Goal: Information Seeking & Learning: Learn about a topic

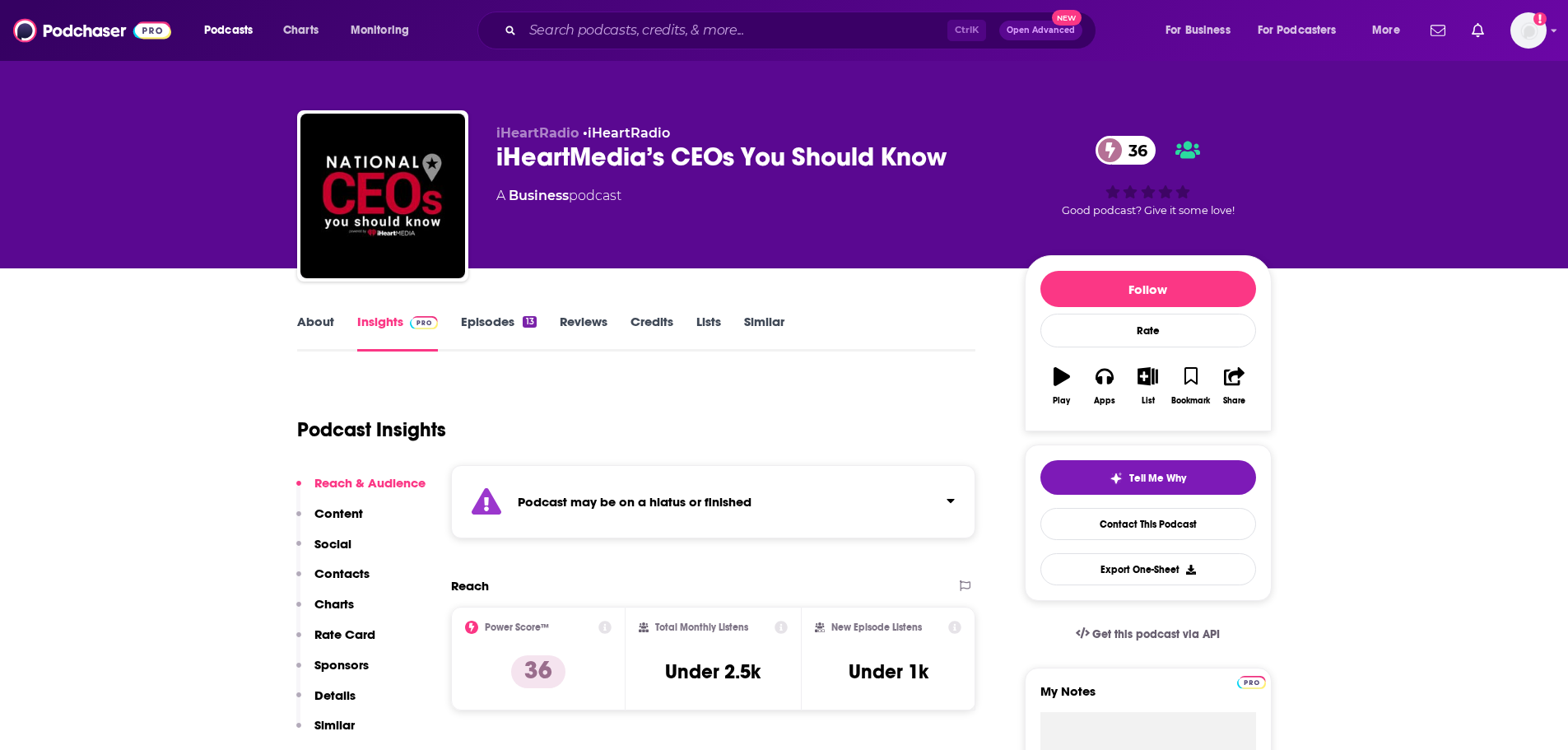
click at [480, 320] on link "Episodes 13" at bounding box center [498, 332] width 75 height 38
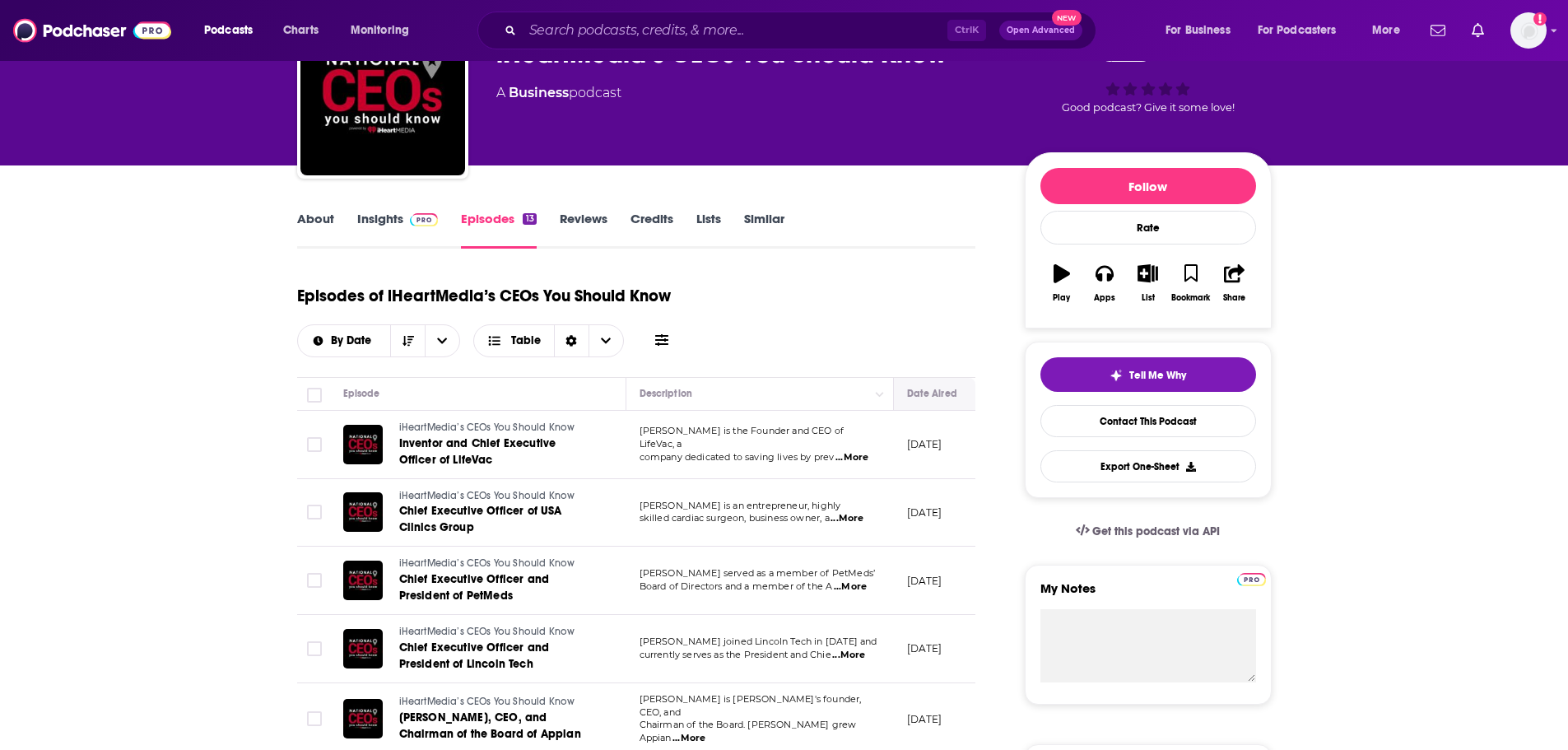
scroll to position [82, 0]
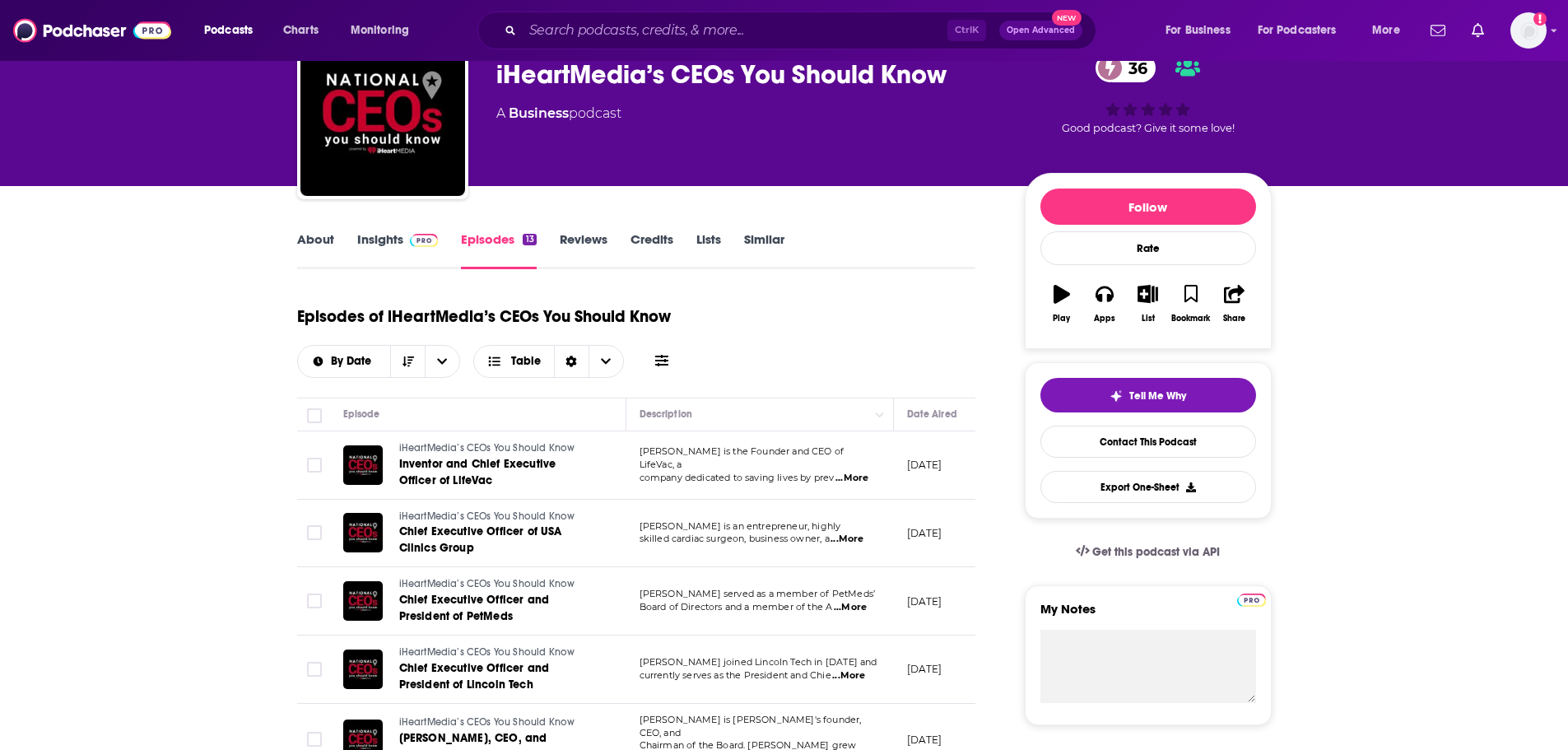
click at [319, 248] on link "About" at bounding box center [316, 250] width 37 height 38
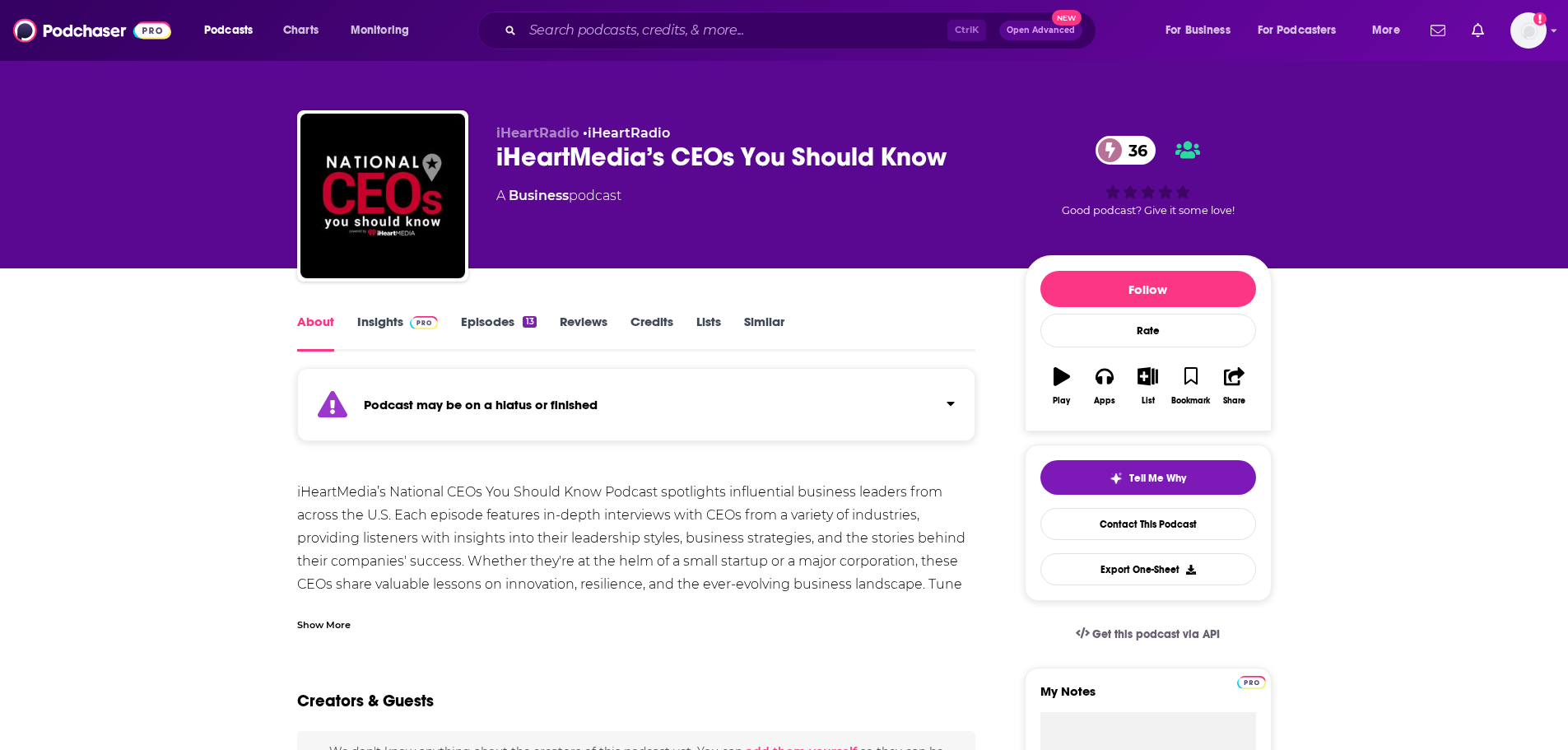
click at [822, 542] on div "iHeartMedia’s National CEOs You Should Know Podcast spotlights influential busi…" at bounding box center [636, 561] width 678 height 161
drag, startPoint x: 314, startPoint y: 619, endPoint x: 322, endPoint y: 592, distance: 28.2
click at [314, 620] on div "Show More" at bounding box center [324, 623] width 53 height 16
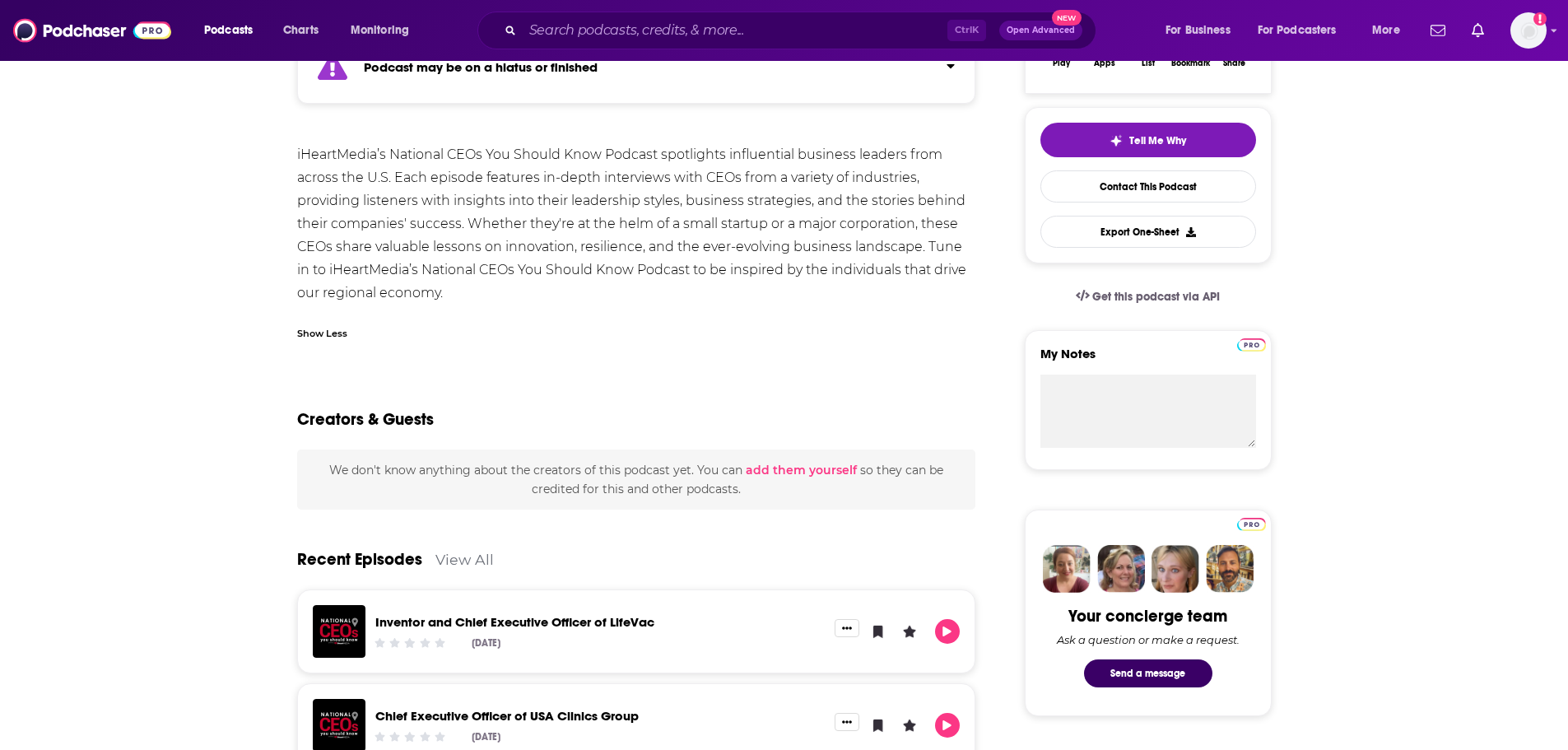
scroll to position [165, 0]
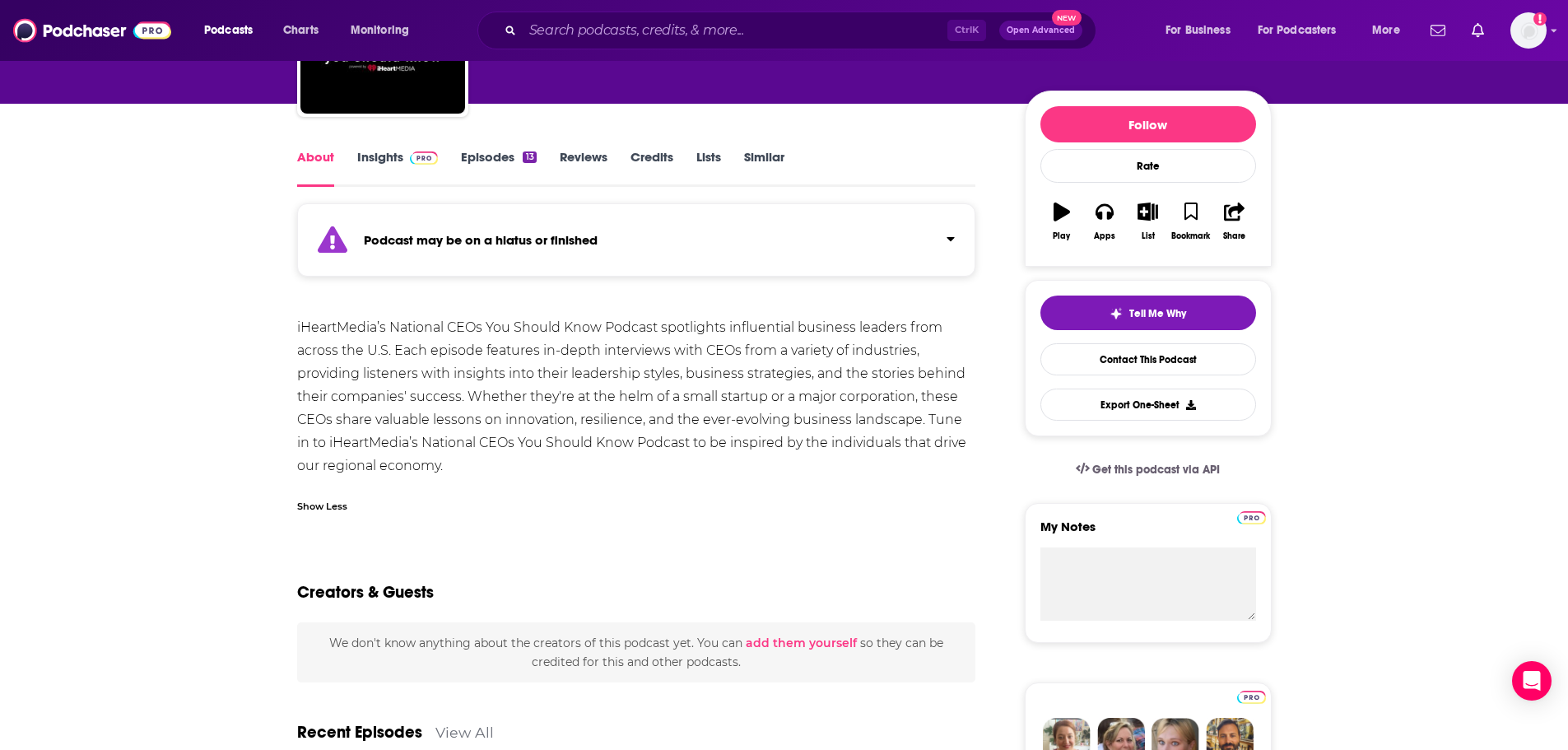
click at [585, 158] on link "Reviews" at bounding box center [583, 168] width 48 height 38
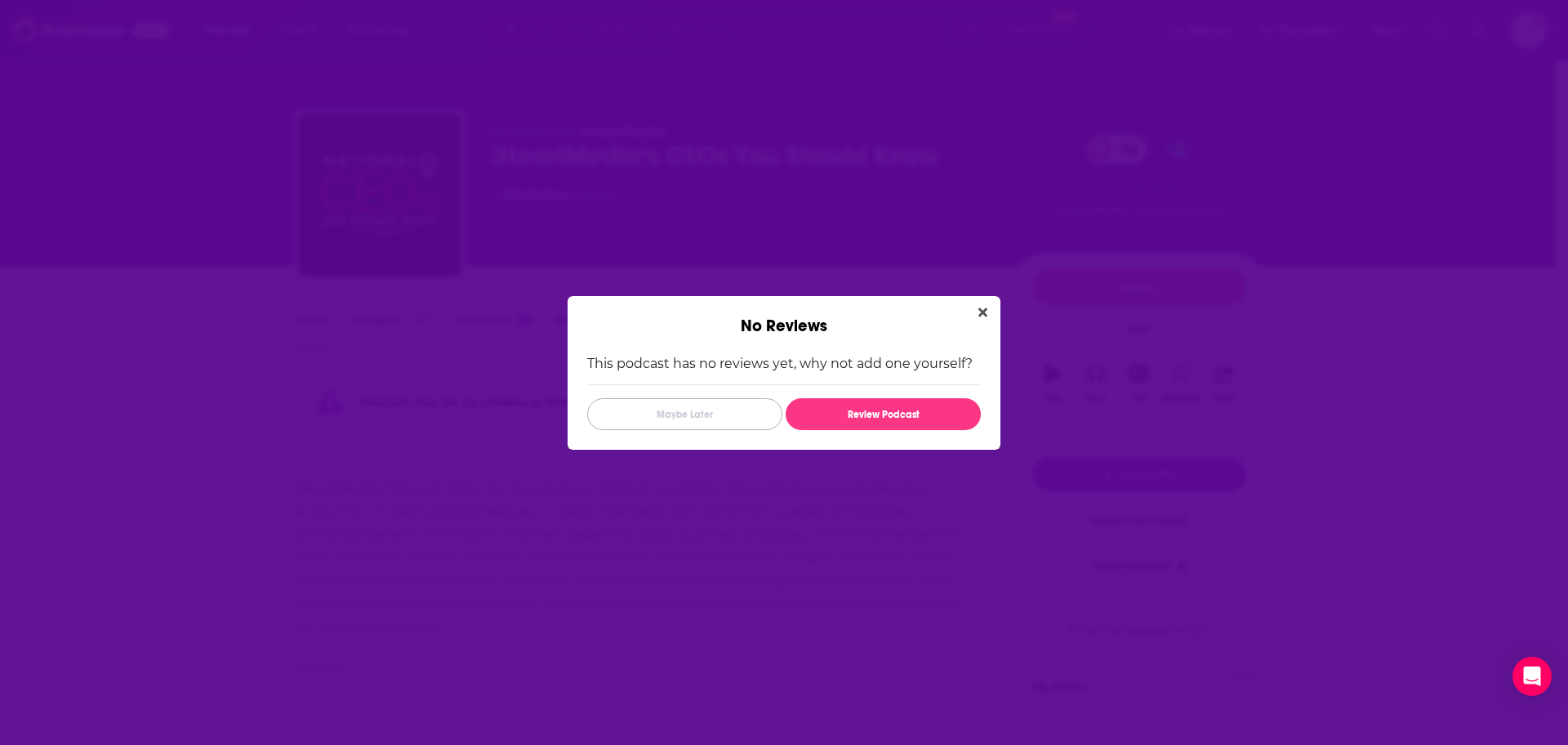
click at [708, 416] on button "Maybe Later" at bounding box center [685, 413] width 195 height 32
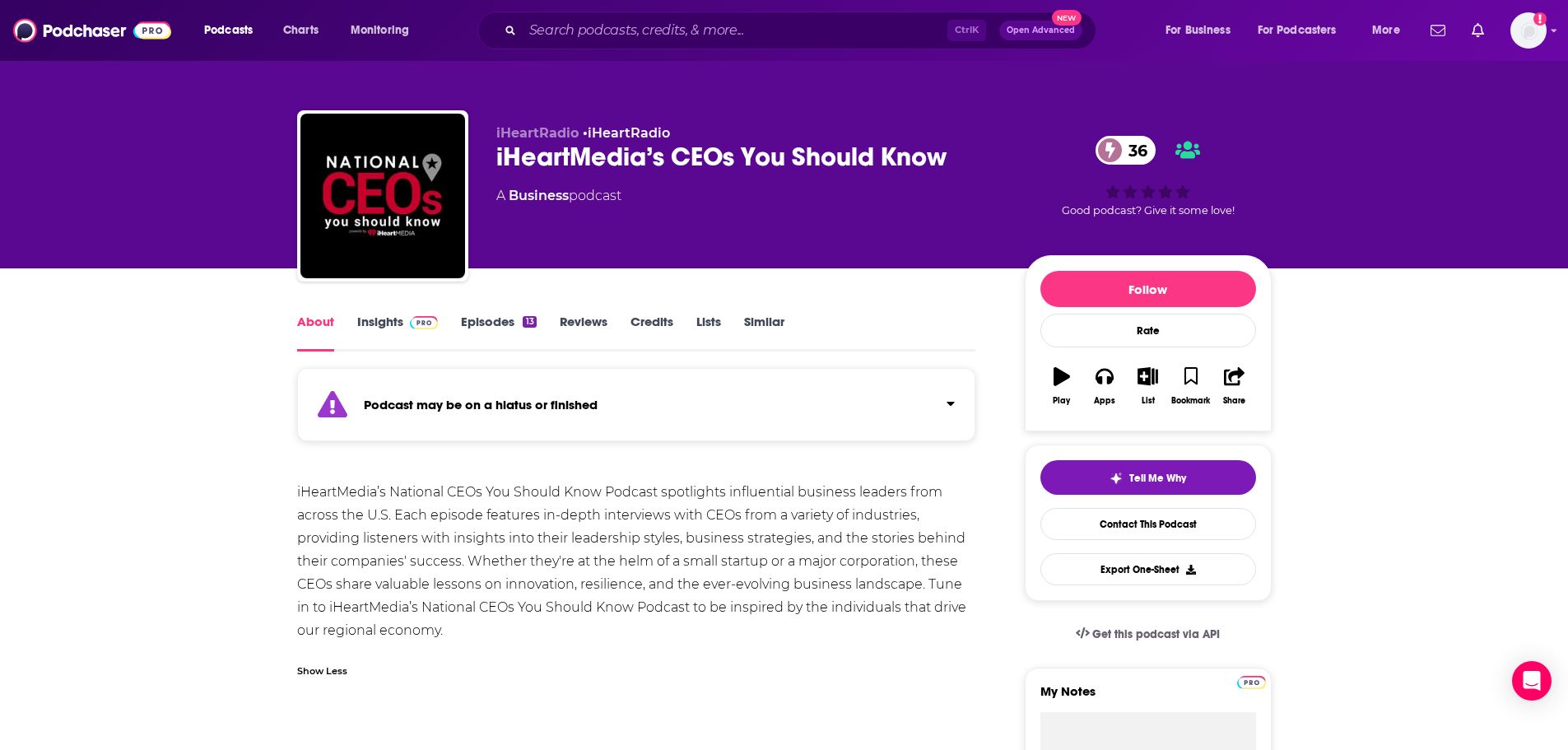
click at [491, 321] on link "Episodes 13" at bounding box center [498, 332] width 75 height 38
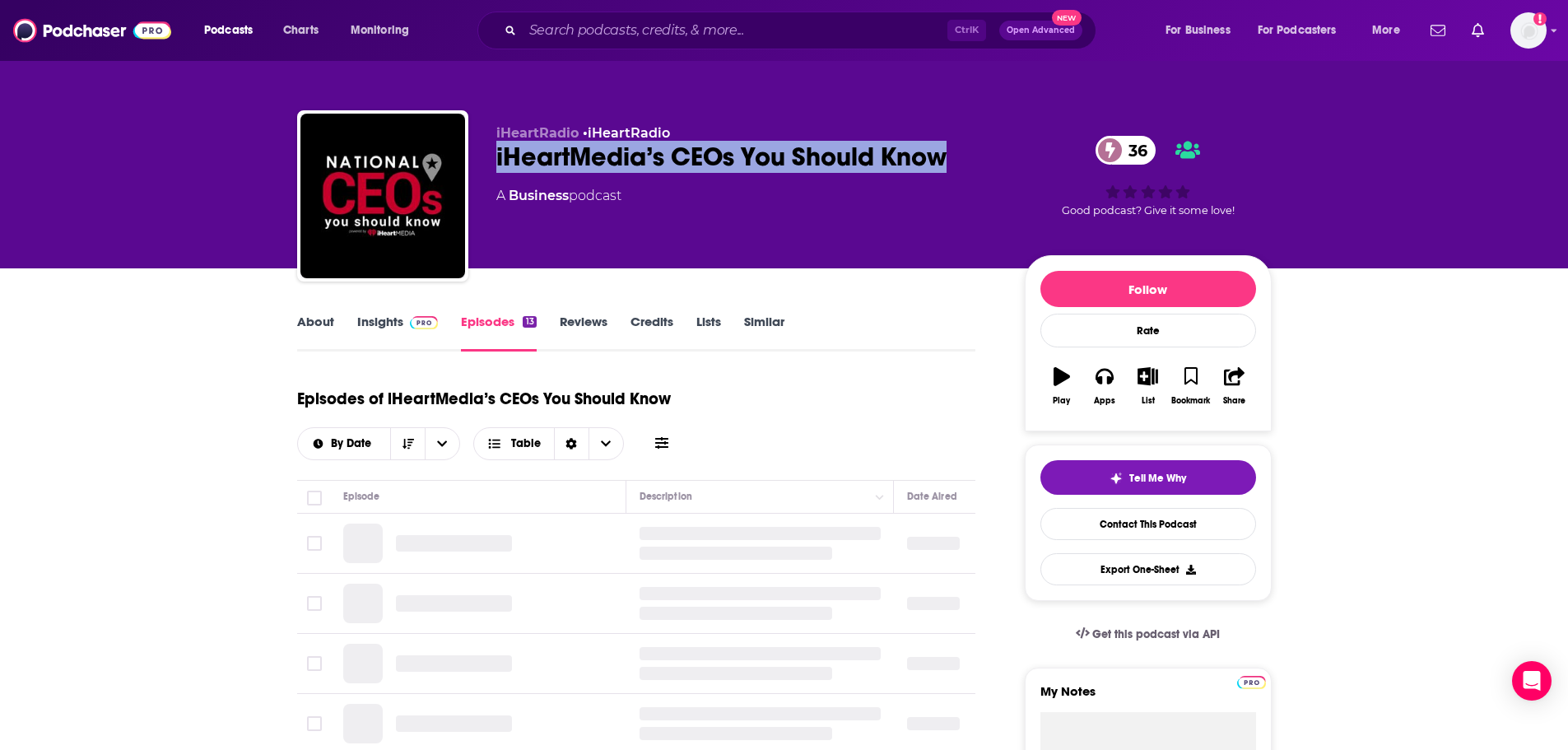
drag, startPoint x: 950, startPoint y: 155, endPoint x: 495, endPoint y: 155, distance: 455.0
click at [495, 155] on div "iHeartRadio • iHeartRadio iHeartMedia’s CEOs You Should Know 36 A Business podc…" at bounding box center [784, 198] width 974 height 178
copy h2 "iHeartMedia’s CEOs You Should Know"
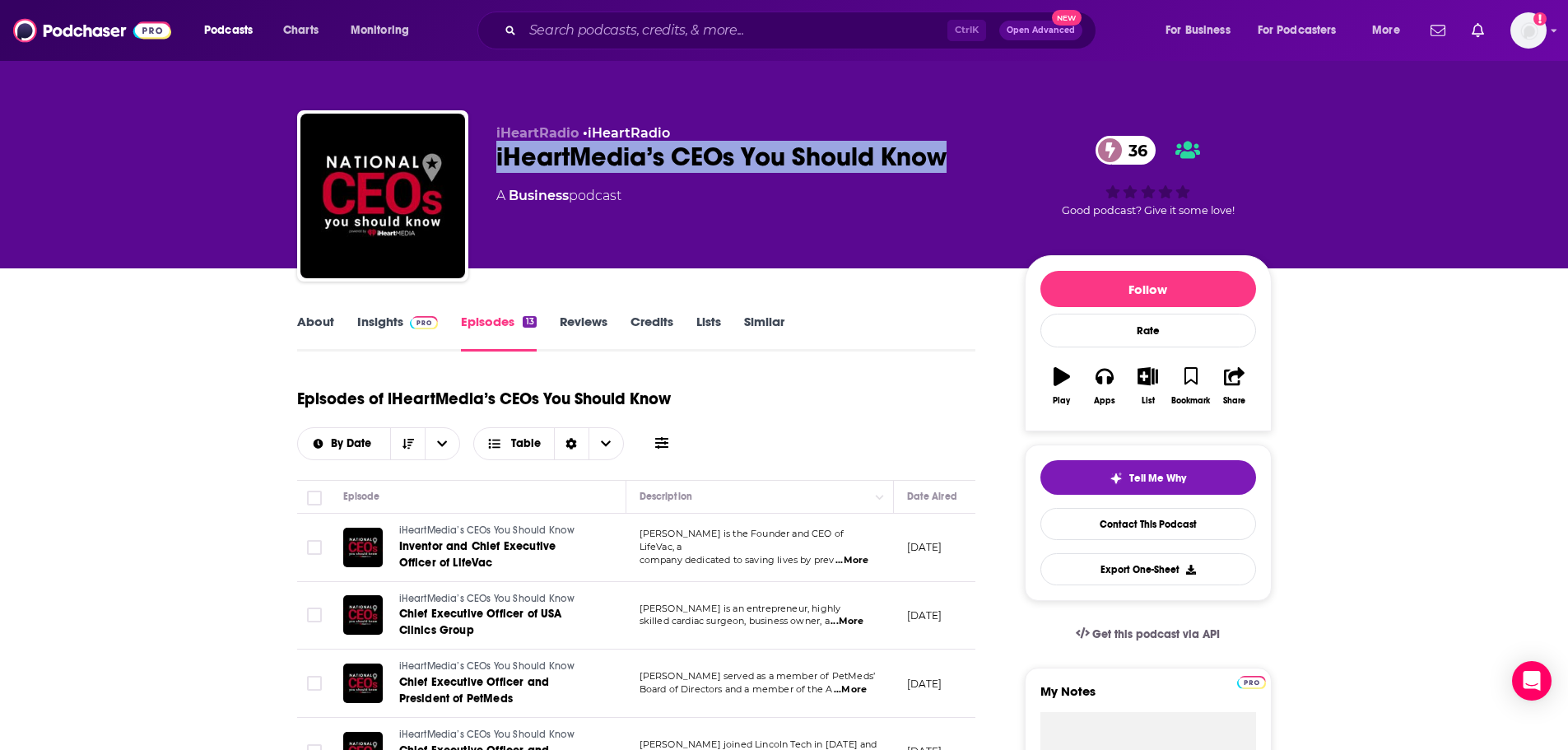
click at [318, 322] on link "About" at bounding box center [316, 332] width 37 height 38
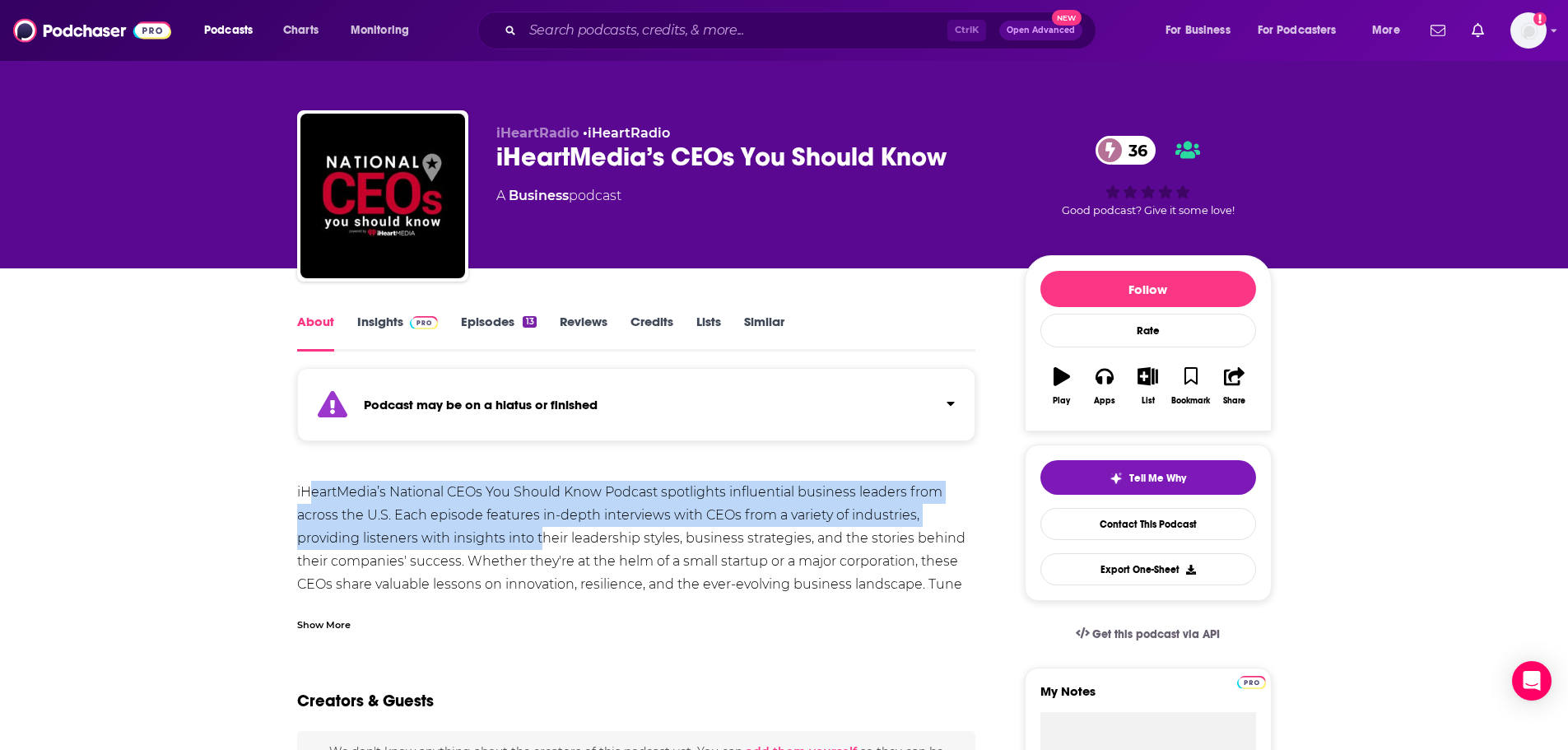
drag, startPoint x: 542, startPoint y: 542, endPoint x: 312, endPoint y: 497, distance: 234.4
click at [313, 499] on div "iHeartMedia’s National CEOs You Should Know Podcast spotlights influential busi…" at bounding box center [636, 561] width 678 height 161
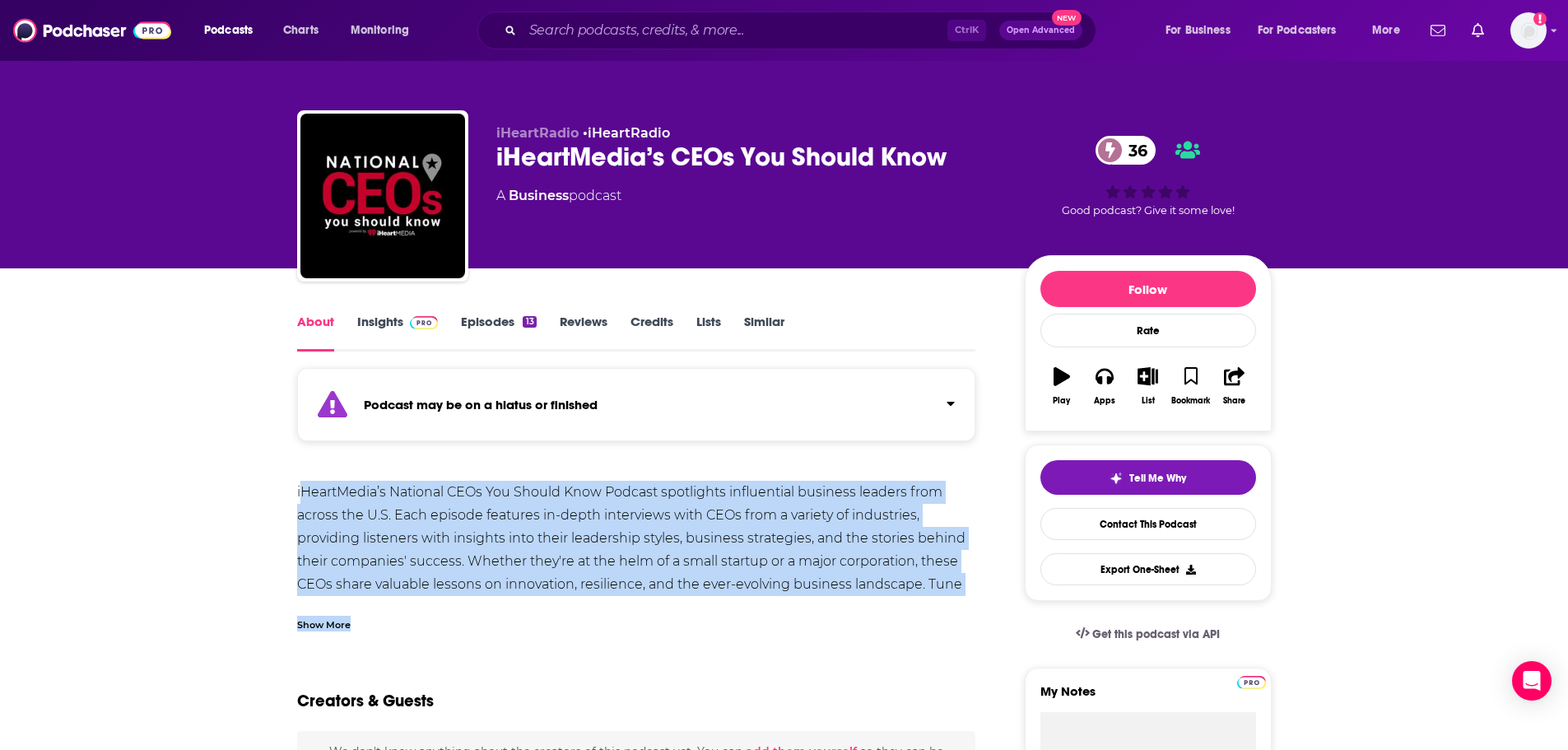
drag, startPoint x: 298, startPoint y: 486, endPoint x: 764, endPoint y: 630, distance: 487.7
click at [318, 625] on div "Show More" at bounding box center [324, 623] width 53 height 16
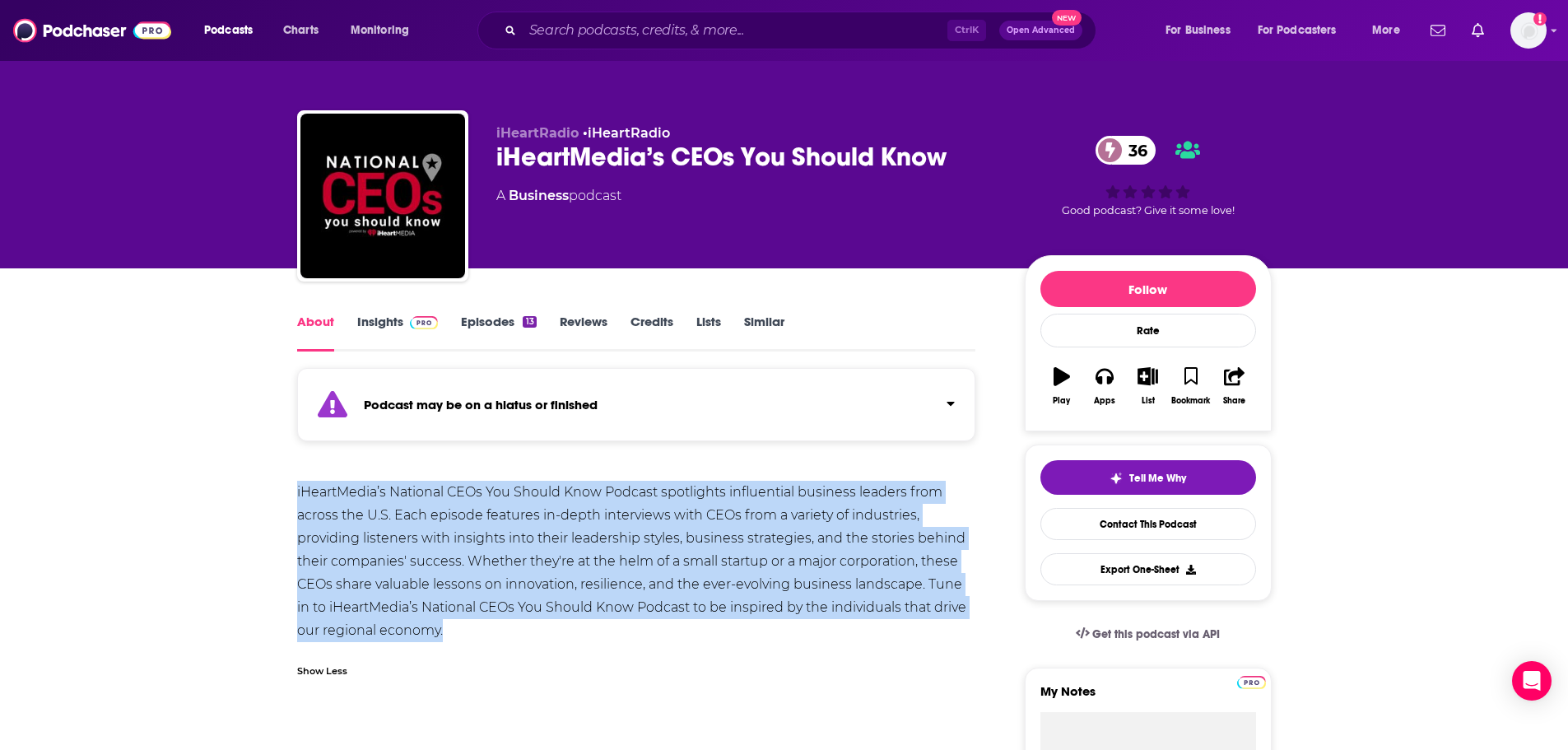
drag, startPoint x: 447, startPoint y: 630, endPoint x: 279, endPoint y: 488, distance: 220.0
copy div "iHeartMedia’s National CEOs You Should Know Podcast spotlights influential busi…"
click at [502, 334] on link "Episodes 13" at bounding box center [498, 332] width 75 height 38
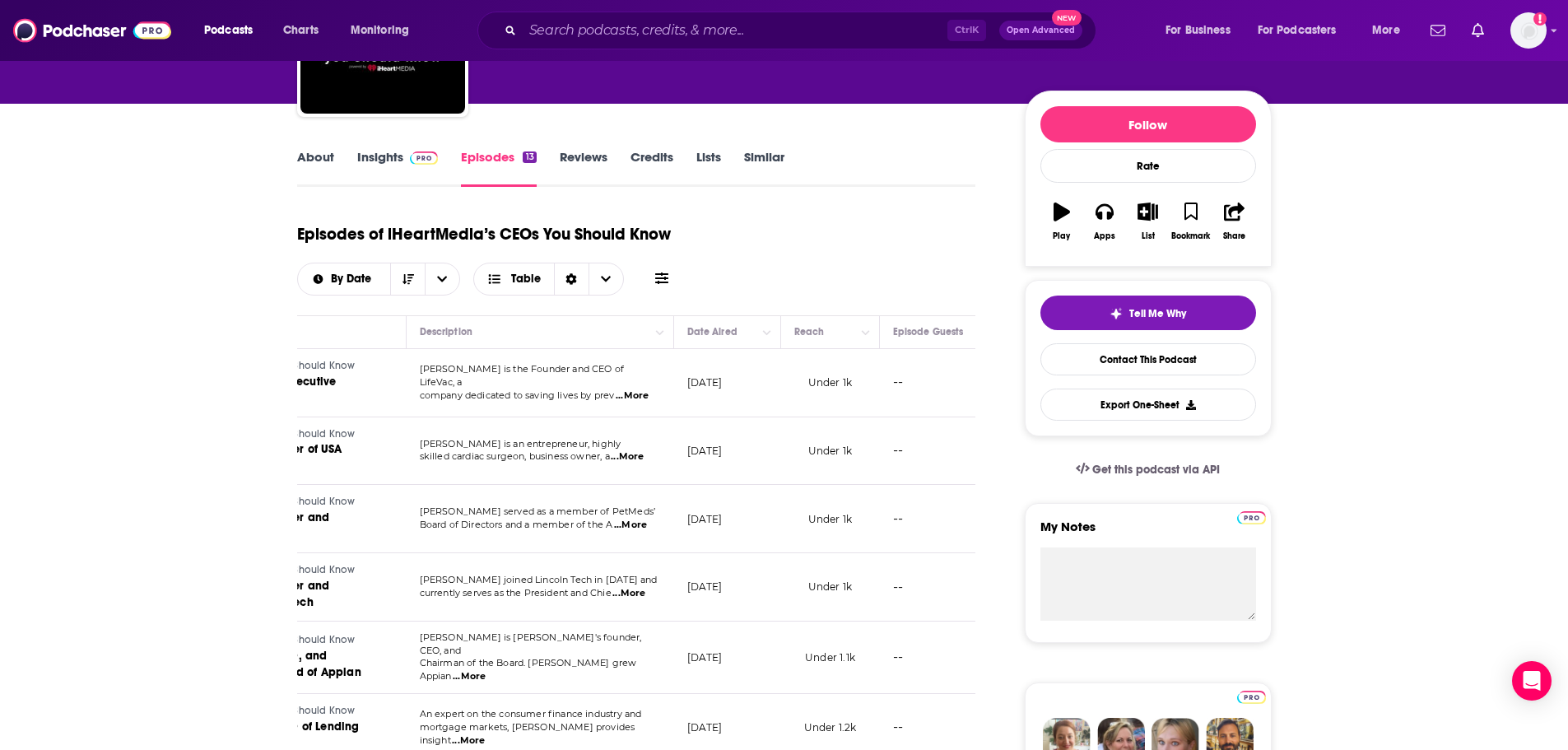
scroll to position [0, 467]
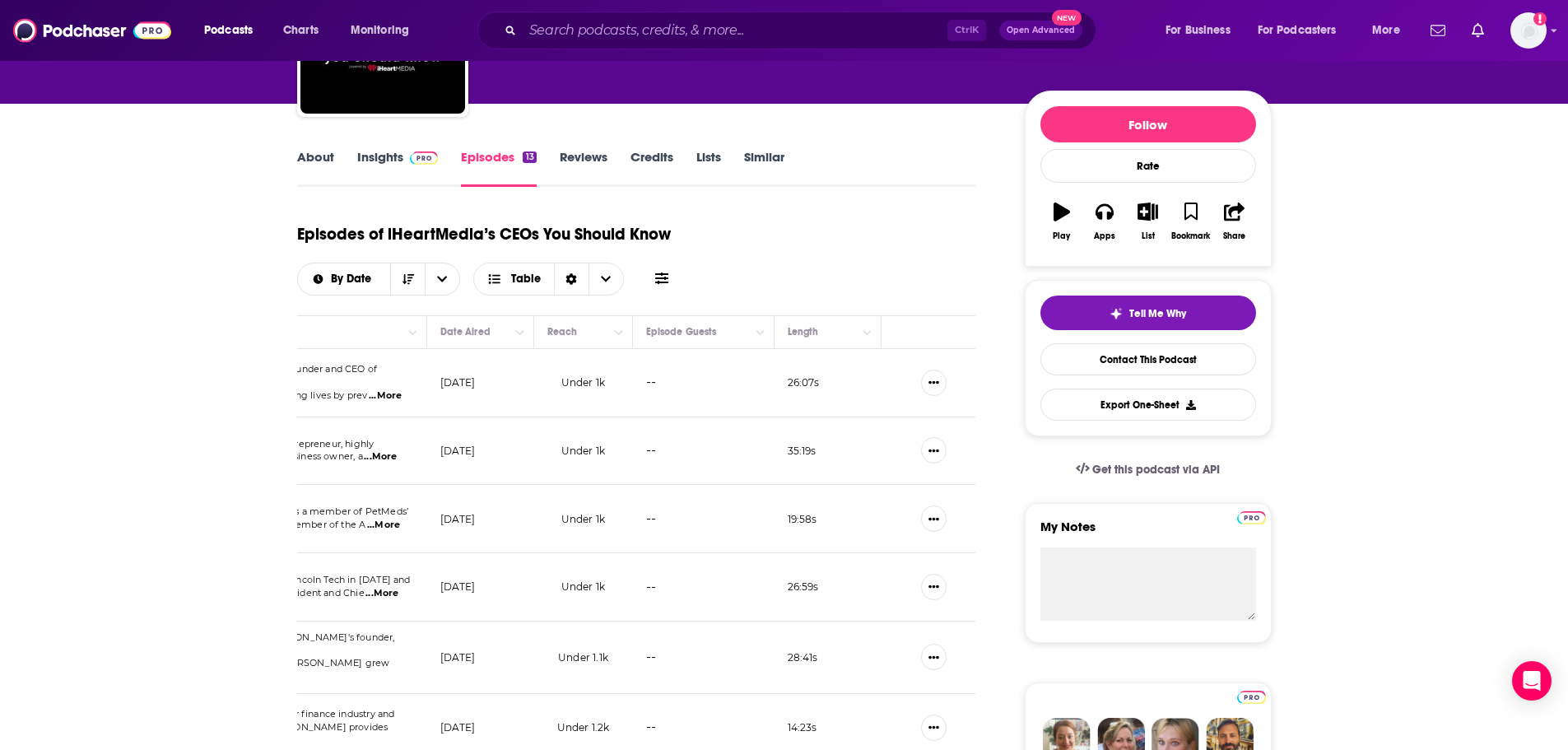
drag, startPoint x: 923, startPoint y: 541, endPoint x: 994, endPoint y: 545, distance: 71.1
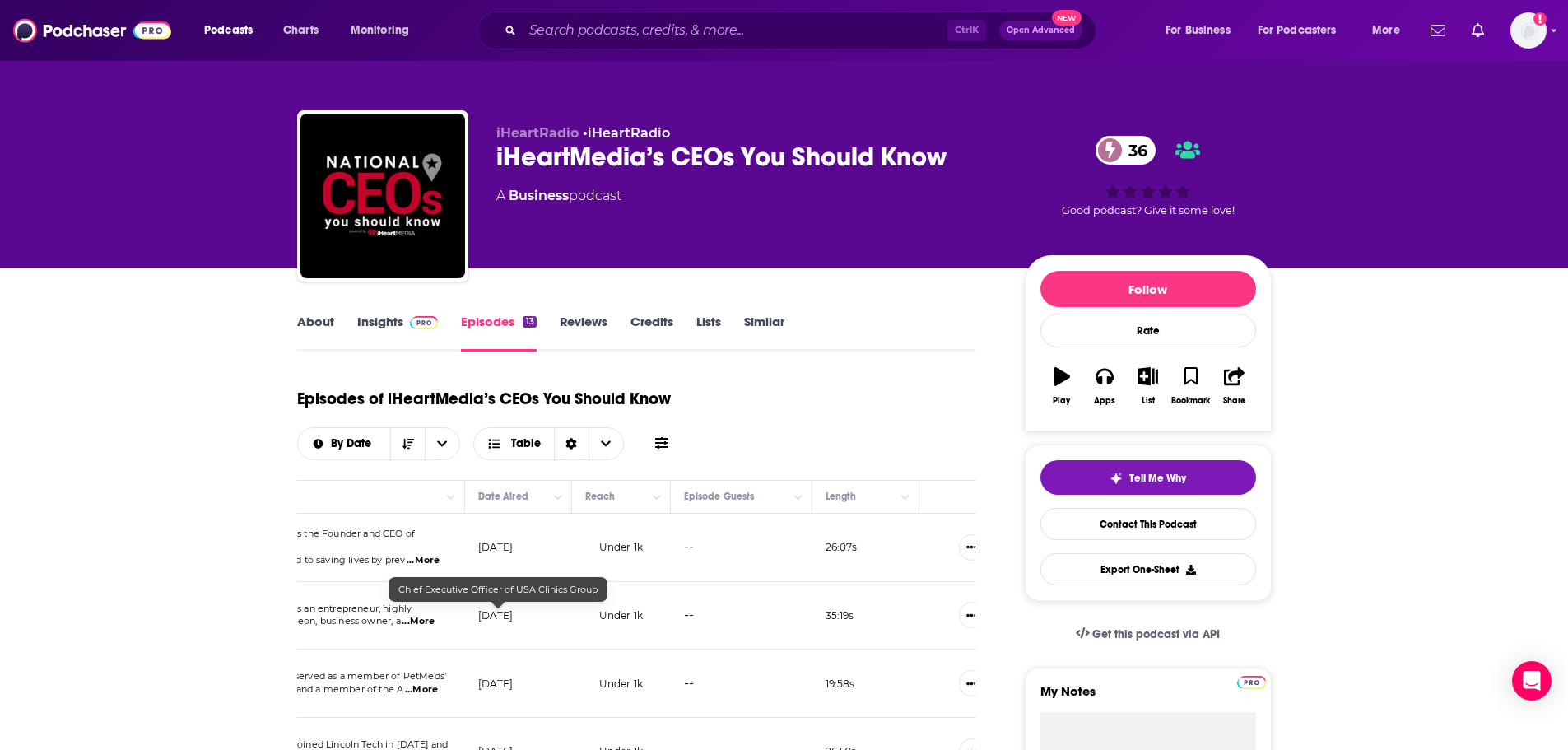
scroll to position [0, 0]
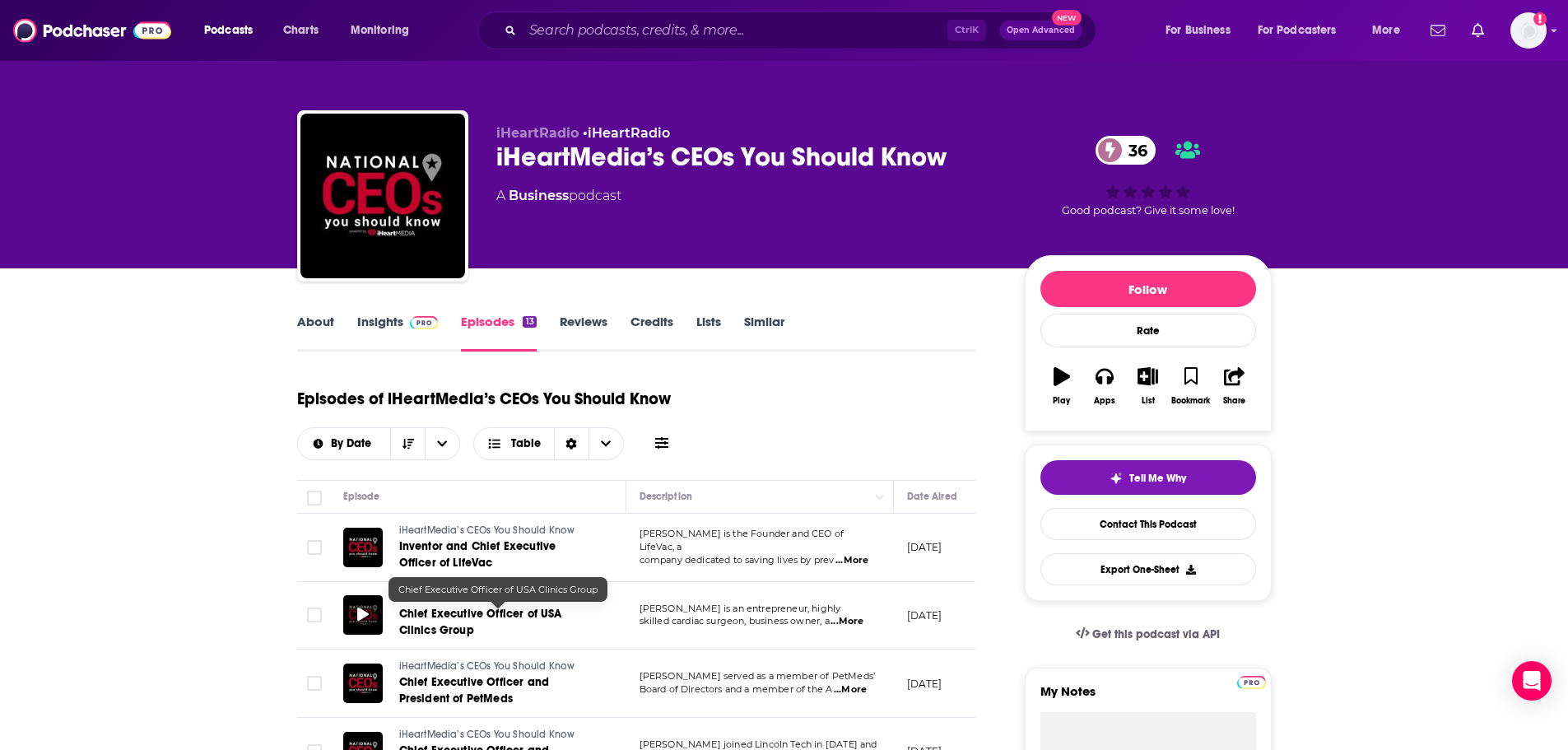
drag, startPoint x: 726, startPoint y: 605, endPoint x: 389, endPoint y: 580, distance: 337.9
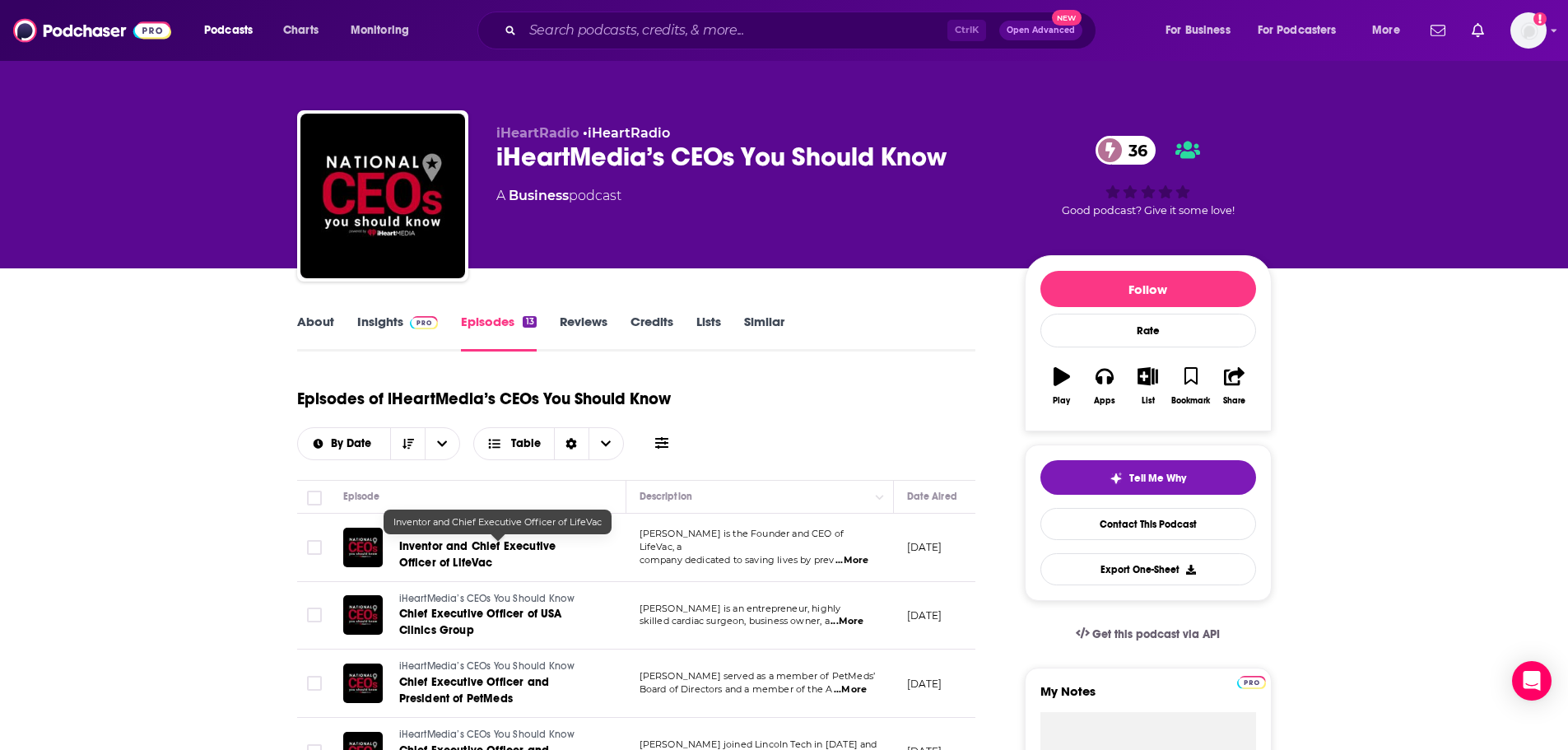
click at [426, 546] on span "Inventor and Chief Executive Officer of LifeVac" at bounding box center [478, 554] width 157 height 30
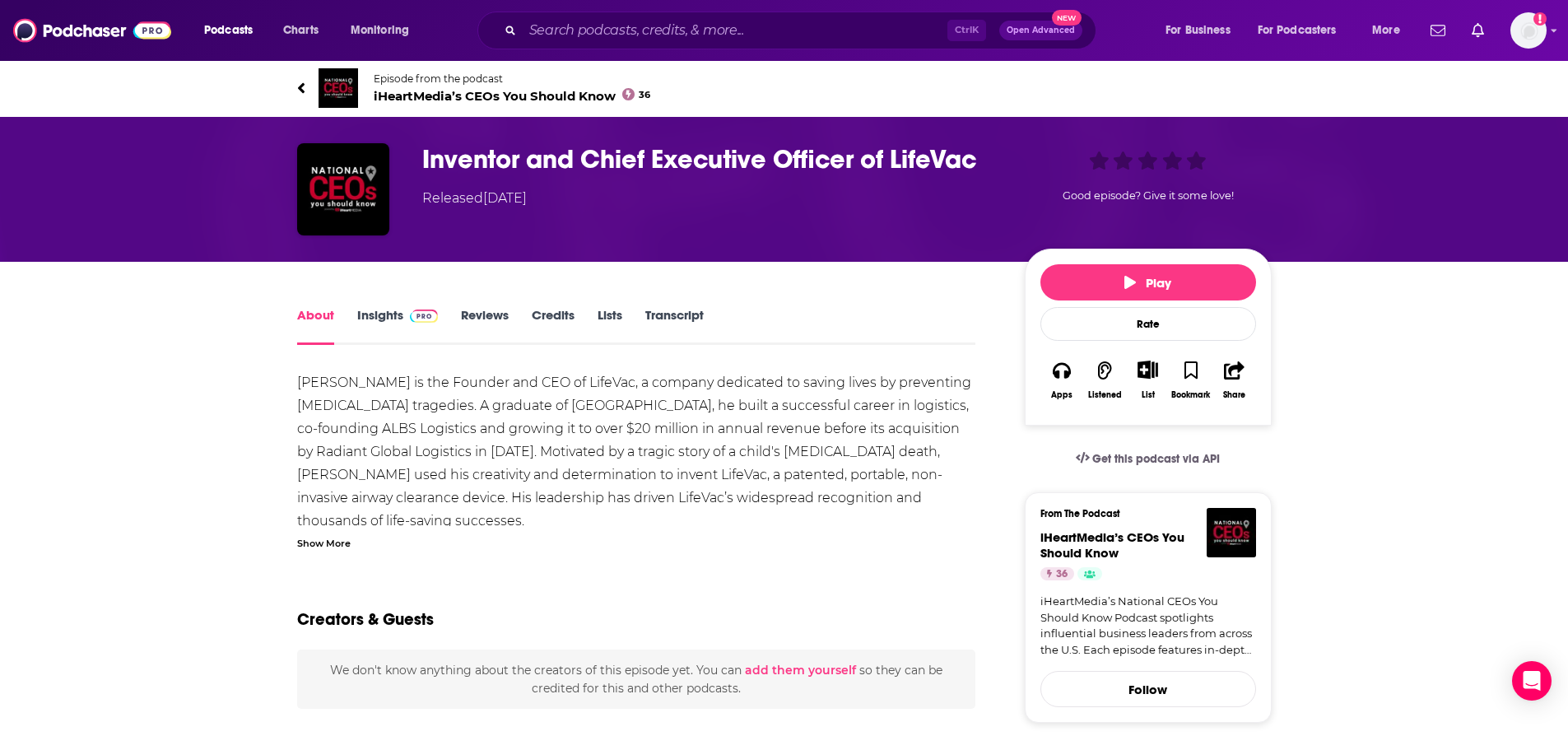
click at [766, 149] on h1 "Inventor and Chief Executive Officer of LifeVac" at bounding box center [710, 159] width 576 height 32
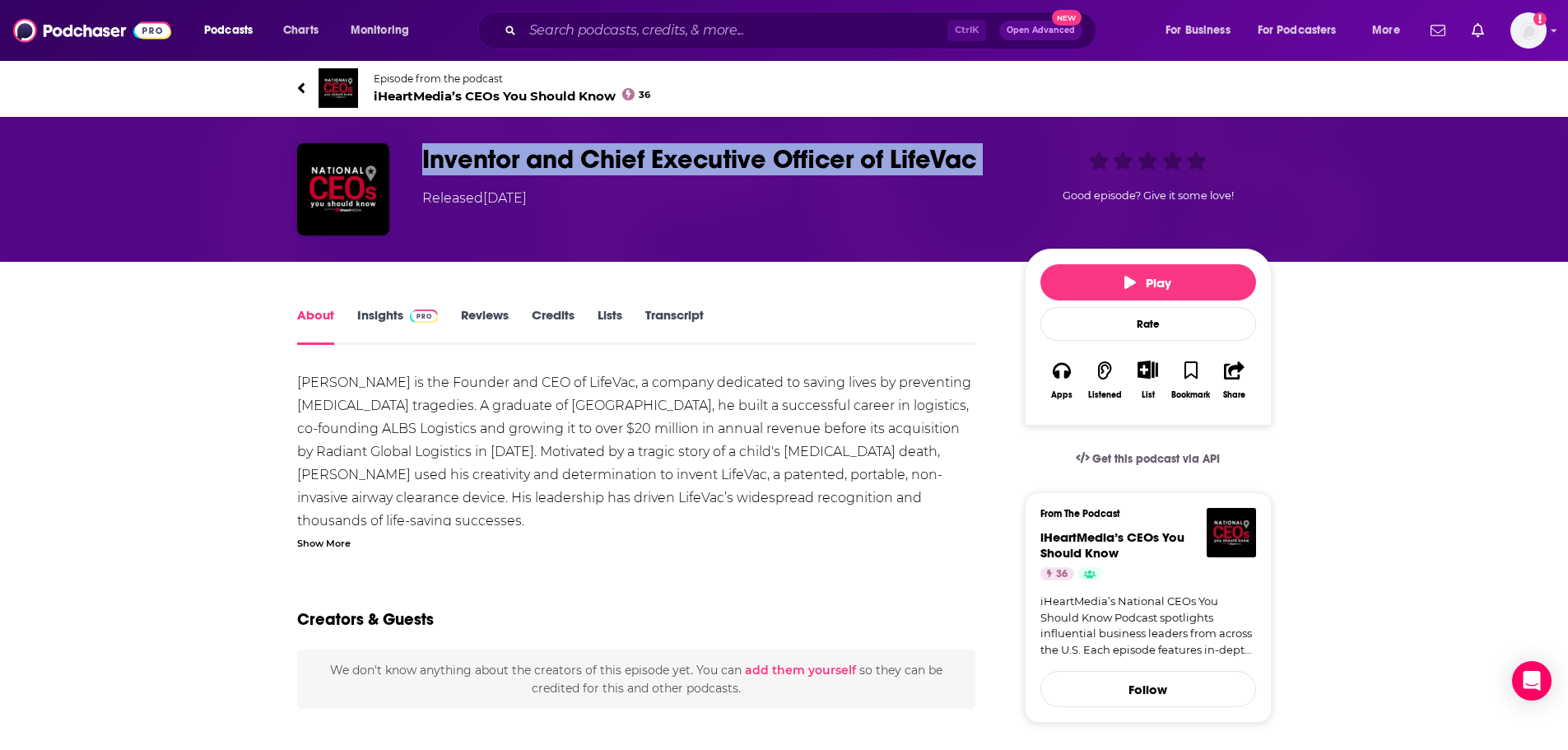
click at [766, 149] on h1 "Inventor and Chief Executive Officer of LifeVac" at bounding box center [710, 159] width 576 height 32
copy h1 "Inventor and Chief Executive Officer of LifeVac"
